Goal: Check status: Check status

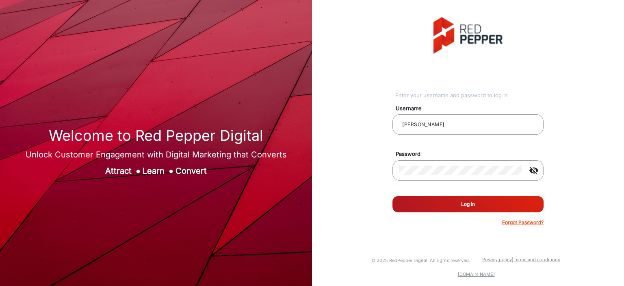
click at [458, 204] on button "Log In" at bounding box center [467, 204] width 151 height 16
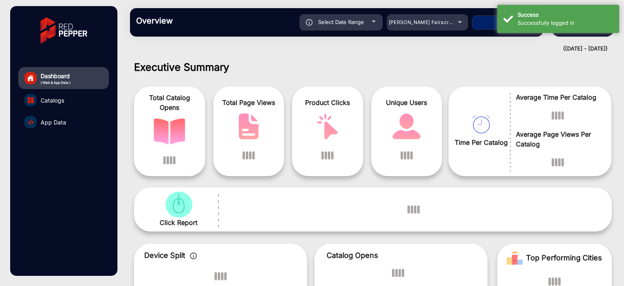
scroll to position [6, 0]
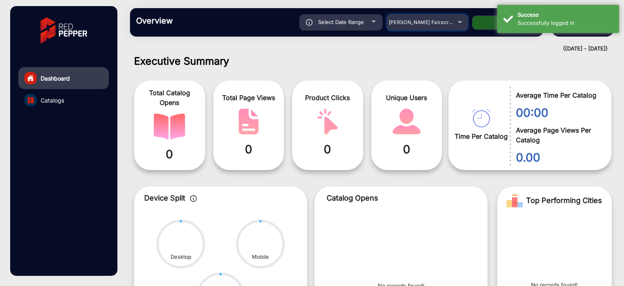
click at [433, 25] on span "[PERSON_NAME] Fairacre Farms" at bounding box center [429, 22] width 80 height 6
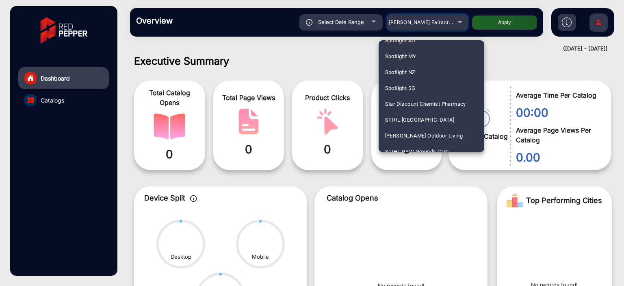
scroll to position [2236, 0]
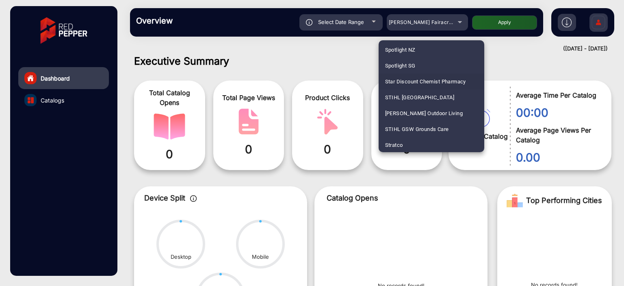
click at [422, 83] on span "Star Discount Chemist Pharmacy" at bounding box center [425, 82] width 81 height 16
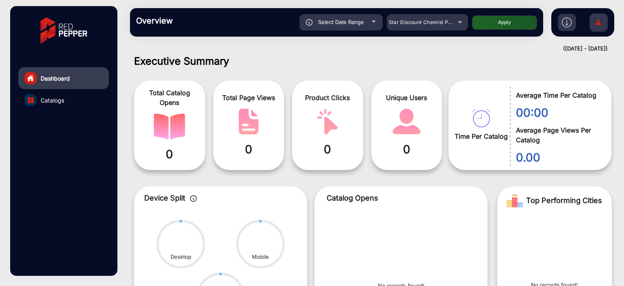
click at [508, 21] on button "Apply" at bounding box center [504, 22] width 65 height 14
type input "8/16/2025"
type input "8/22/2025"
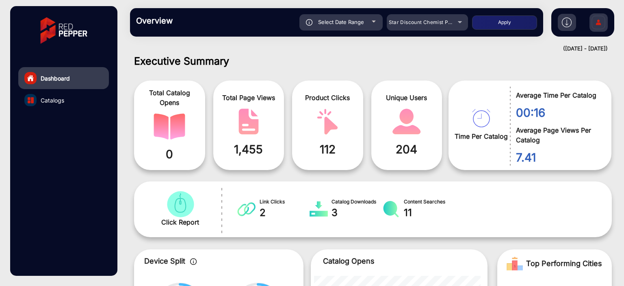
click at [344, 26] on div "Select Date Range" at bounding box center [340, 22] width 83 height 16
type input "8/16/2025"
type input "8/22/2025"
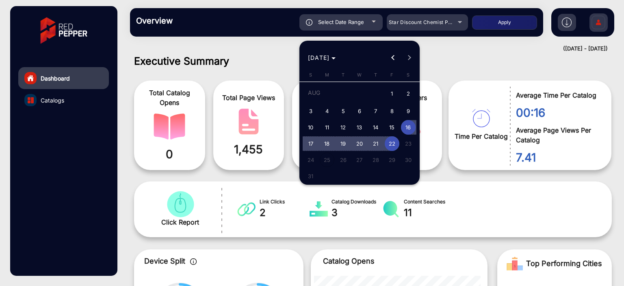
click at [391, 145] on span "22" at bounding box center [392, 143] width 15 height 15
type input "8/22/2025"
click at [391, 145] on span "22" at bounding box center [392, 143] width 15 height 15
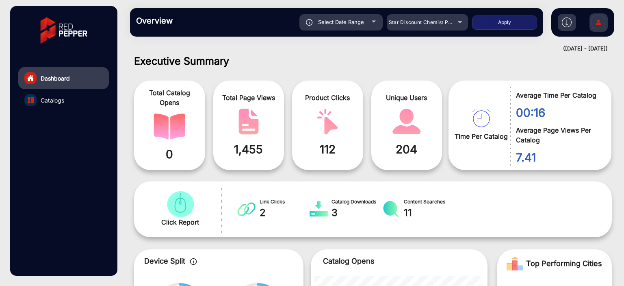
type input "8/22/2025"
click at [506, 21] on button "Apply" at bounding box center [504, 22] width 65 height 14
type input "8/22/2025"
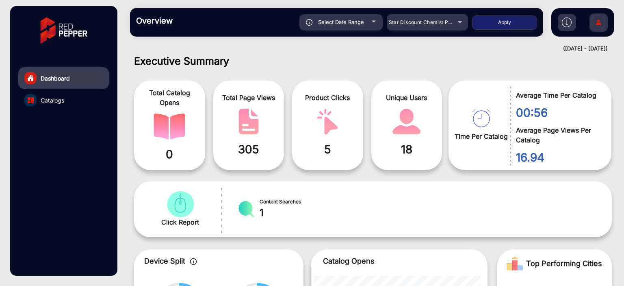
click at [375, 30] on div "Select Date Range" at bounding box center [340, 22] width 83 height 16
type input "8/22/2025"
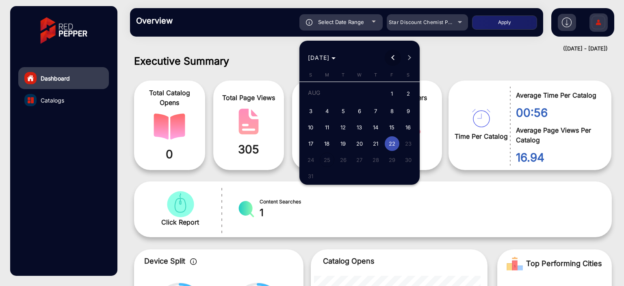
click at [393, 61] on span "Previous month" at bounding box center [393, 58] width 16 height 16
click at [393, 60] on span "Previous month" at bounding box center [393, 58] width 16 height 16
drag, startPoint x: 374, startPoint y: 89, endPoint x: 379, endPoint y: 104, distance: 16.2
click at [375, 92] on span "1" at bounding box center [375, 94] width 15 height 17
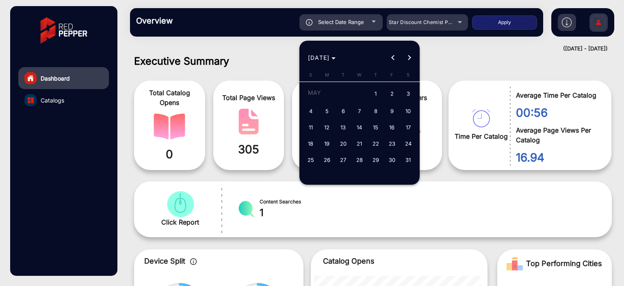
type input "[DATE]"
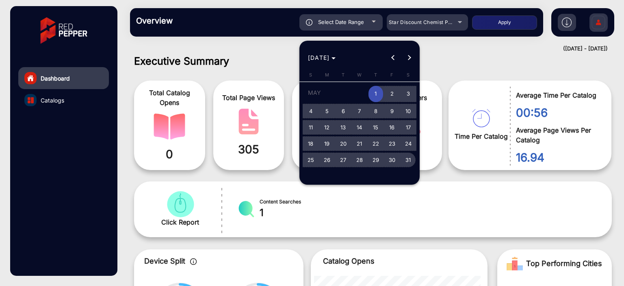
click at [410, 164] on span "31" at bounding box center [408, 159] width 15 height 15
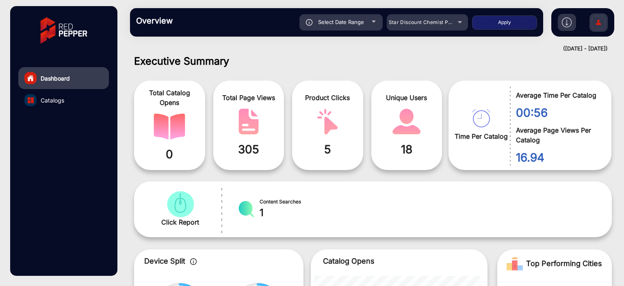
type input "[DATE]"
click at [488, 19] on button "Apply" at bounding box center [504, 22] width 65 height 14
type input "[DATE]"
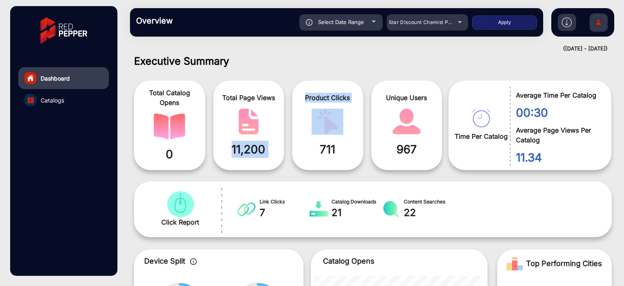
drag, startPoint x: 232, startPoint y: 147, endPoint x: 288, endPoint y: 153, distance: 56.4
click at [288, 153] on div "Total Catalog Opens 0 Total Page Views 11,200 Product Clicks 711 Unique Users 9…" at bounding box center [291, 124] width 314 height 97
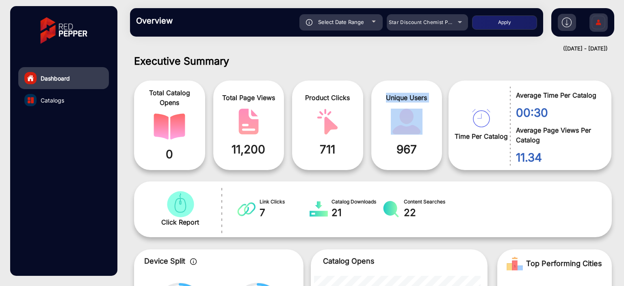
drag, startPoint x: 333, startPoint y: 153, endPoint x: 411, endPoint y: 153, distance: 77.6
click at [402, 153] on div "Total Catalog Opens 0 Total Page Views 11,200 Product Clicks 711 Unique Users 9…" at bounding box center [291, 124] width 314 height 97
click at [427, 153] on span "967" at bounding box center [406, 149] width 59 height 17
drag, startPoint x: 338, startPoint y: 151, endPoint x: 321, endPoint y: 150, distance: 17.1
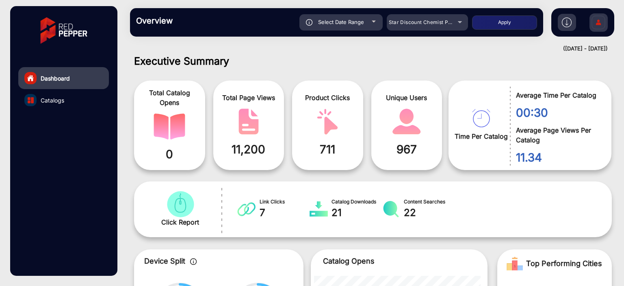
click at [321, 150] on span "711" at bounding box center [327, 149] width 59 height 17
click at [338, 151] on span "711" at bounding box center [327, 149] width 59 height 17
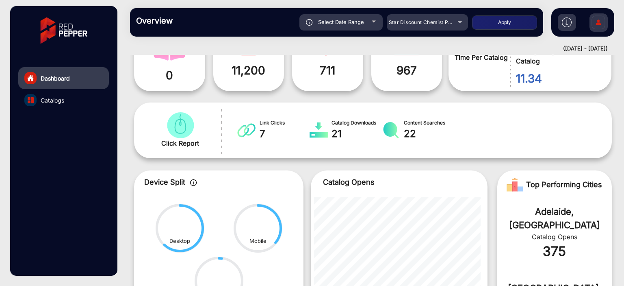
scroll to position [6, 0]
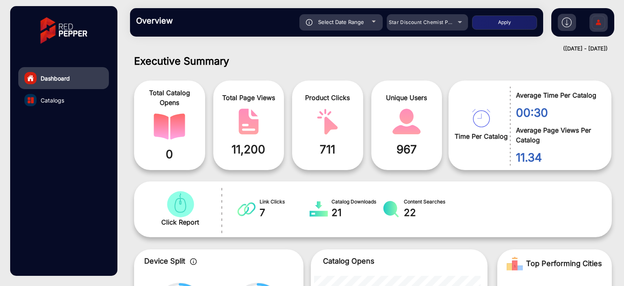
click at [79, 100] on link "Catalogs" at bounding box center [63, 100] width 91 height 22
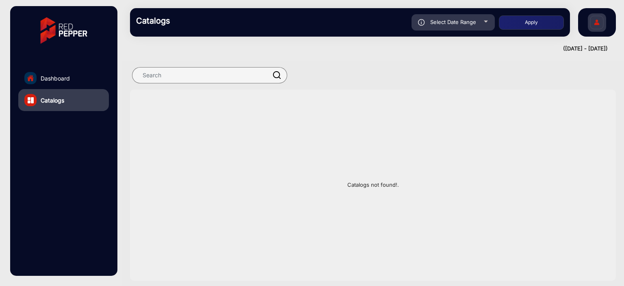
click at [81, 81] on link "Dashboard" at bounding box center [63, 78] width 91 height 22
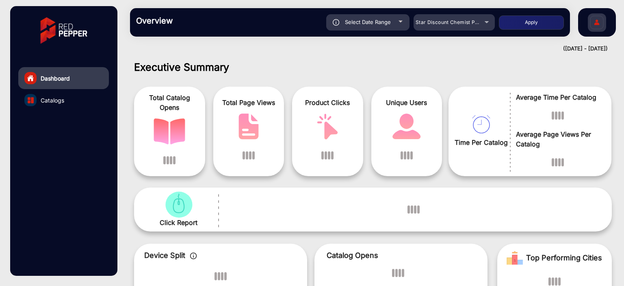
scroll to position [6, 0]
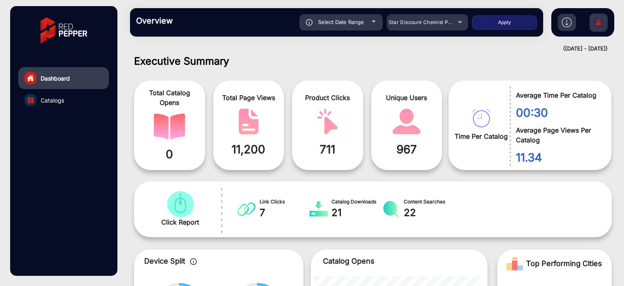
click at [78, 108] on link "Catalogs" at bounding box center [63, 100] width 91 height 22
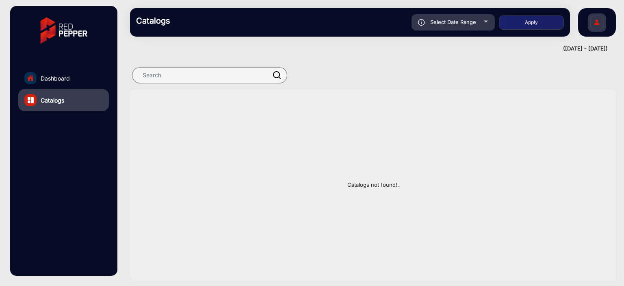
click at [78, 79] on link "Dashboard" at bounding box center [63, 78] width 91 height 22
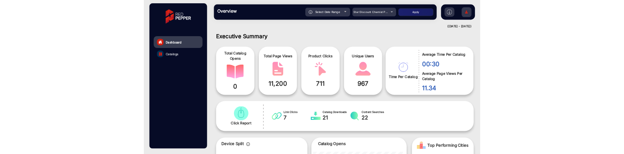
scroll to position [6, 0]
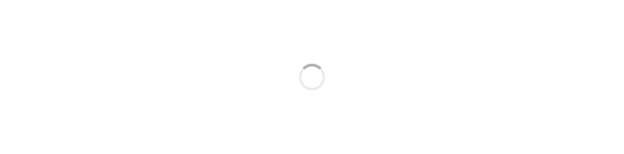
scroll to position [6, 0]
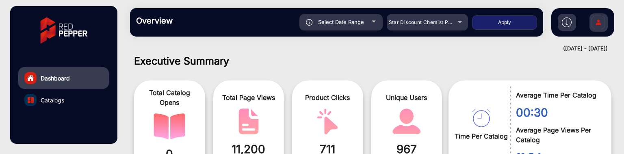
drag, startPoint x: 357, startPoint y: 67, endPoint x: 123, endPoint y: 26, distance: 238.5
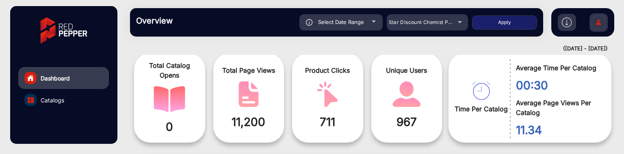
scroll to position [47, 0]
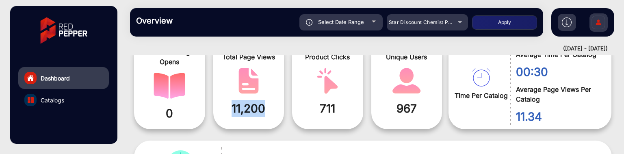
drag, startPoint x: 271, startPoint y: 109, endPoint x: 221, endPoint y: 109, distance: 50.8
click at [221, 109] on span "11,200" at bounding box center [248, 108] width 59 height 17
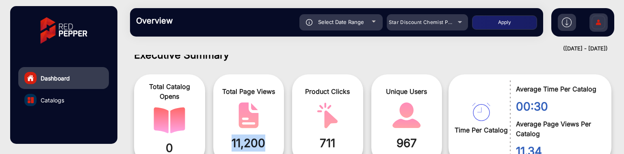
scroll to position [0, 0]
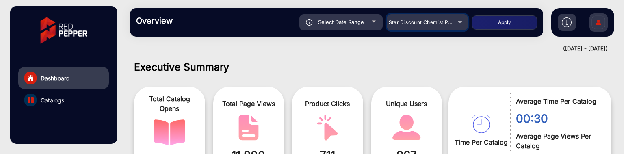
click at [415, 26] on div "Star Discount Chemist Pharmacy" at bounding box center [421, 22] width 65 height 10
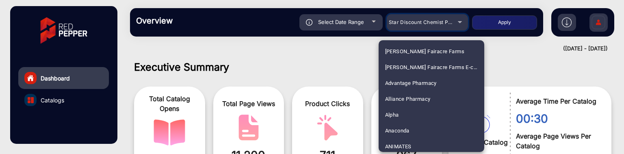
scroll to position [2173, 0]
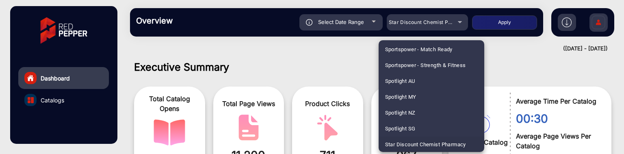
click at [318, 56] on div at bounding box center [312, 77] width 624 height 154
